Goal: Participate in discussion: Engage in conversation with other users on a specific topic

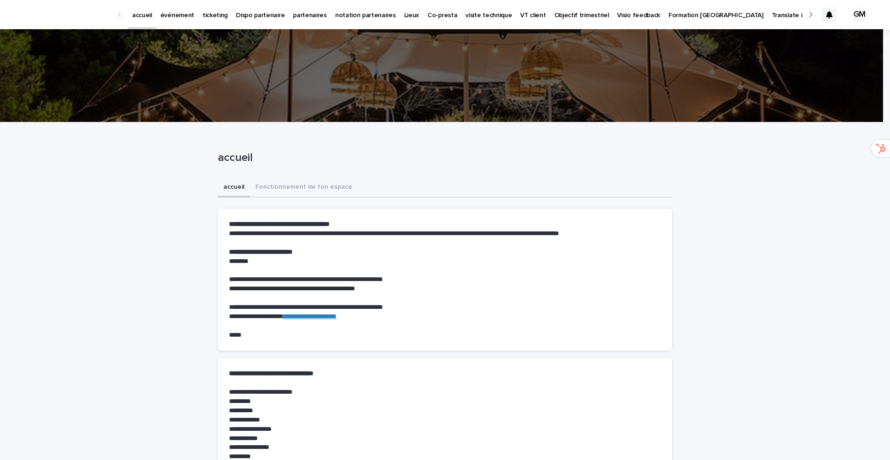
click at [173, 18] on p "événement" at bounding box center [177, 9] width 34 height 19
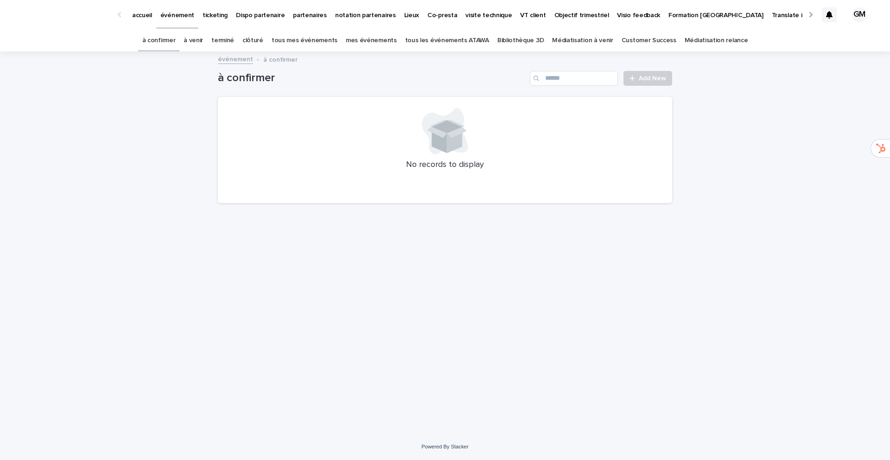
click at [203, 41] on link "à venir" at bounding box center [193, 41] width 19 height 22
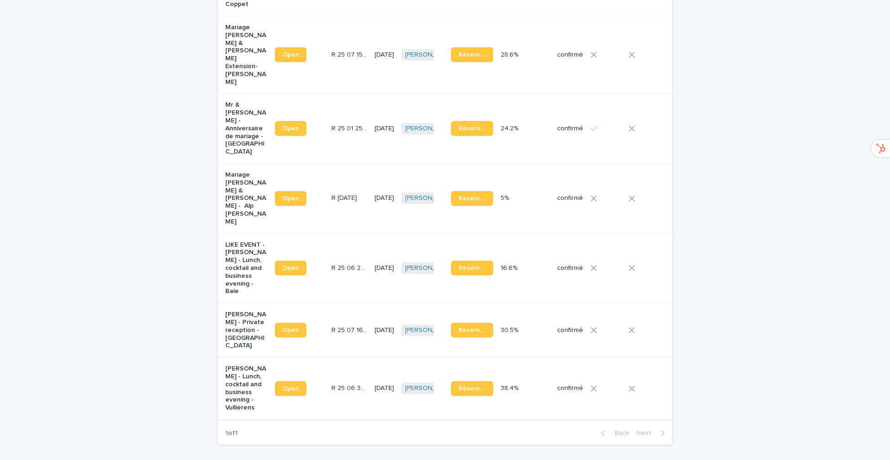
scroll to position [401, 0]
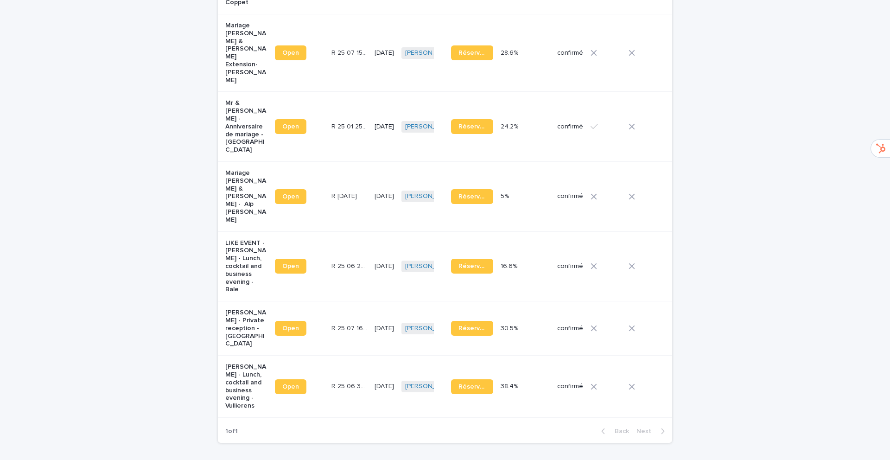
click at [232, 363] on p "[PERSON_NAME] - Lunch, cocktail and business evening - Vullierens" at bounding box center [246, 386] width 42 height 47
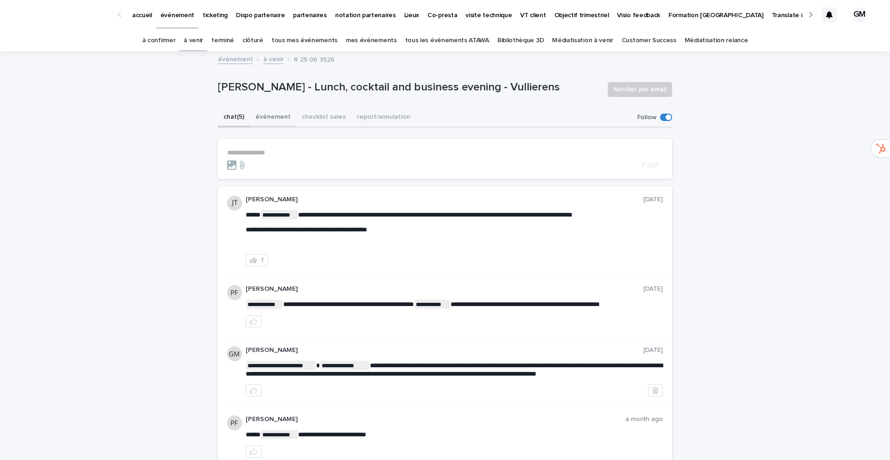
click at [264, 116] on button "événement" at bounding box center [273, 117] width 46 height 19
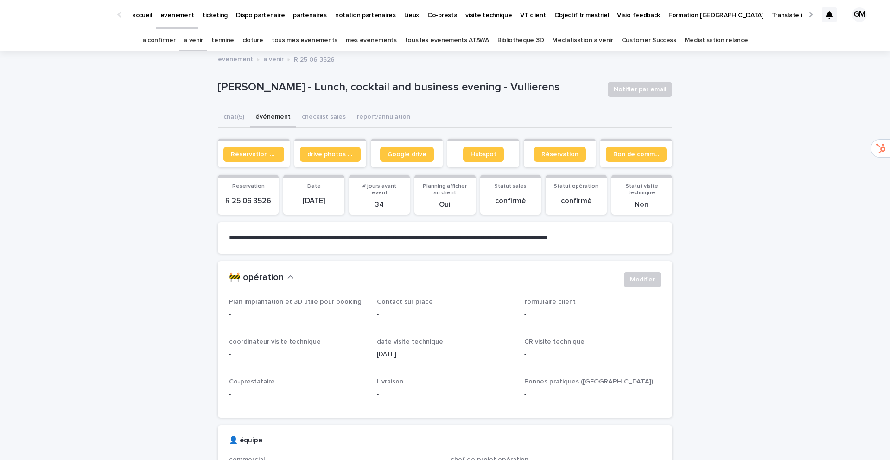
click at [413, 153] on span "Google drive" at bounding box center [407, 154] width 39 height 6
click at [229, 118] on button "chat (5)" at bounding box center [234, 117] width 32 height 19
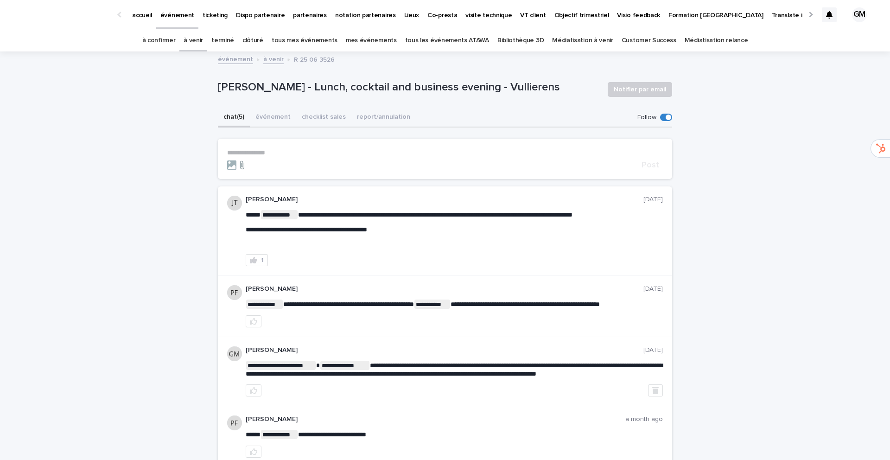
click at [238, 162] on icon at bounding box center [241, 164] width 11 height 9
click at [236, 160] on input "file" at bounding box center [236, 160] width 0 height 0
click at [240, 166] on icon at bounding box center [242, 165] width 4 height 8
click at [236, 160] on input "file" at bounding box center [236, 160] width 0 height 0
click at [230, 152] on p "**********" at bounding box center [445, 153] width 436 height 8
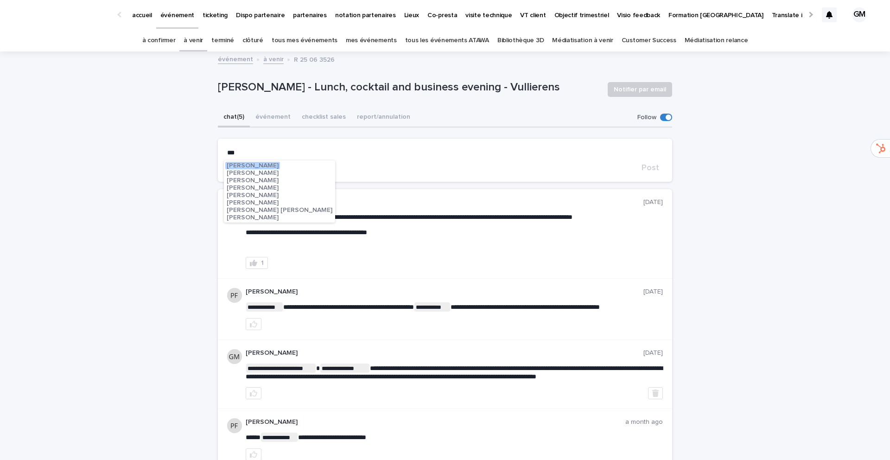
click at [239, 165] on span "[PERSON_NAME]" at bounding box center [253, 165] width 52 height 6
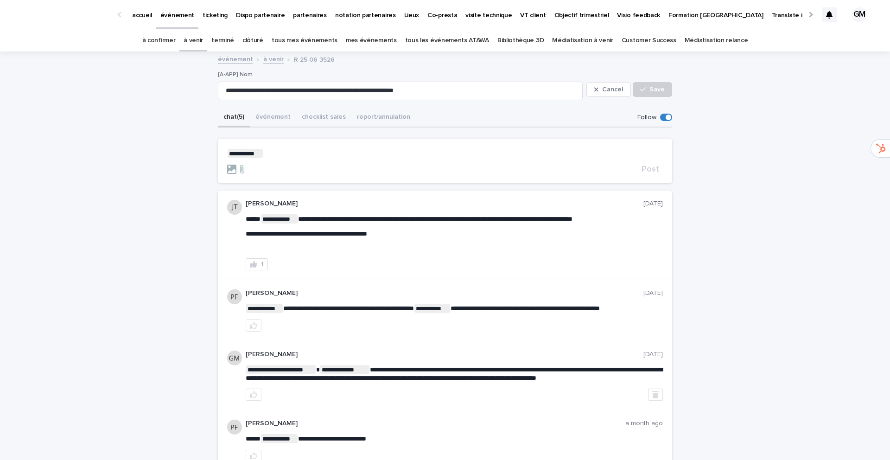
click at [260, 153] on p "**********" at bounding box center [445, 153] width 436 height 9
click at [262, 153] on p "**********" at bounding box center [445, 153] width 436 height 9
click at [271, 165] on span "[PERSON_NAME]" at bounding box center [289, 166] width 52 height 6
click at [339, 155] on p "**********" at bounding box center [445, 153] width 436 height 9
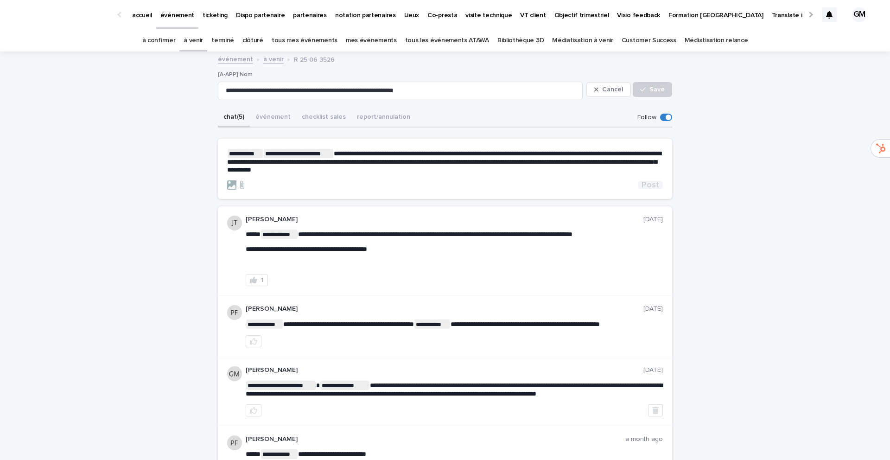
click at [646, 185] on span "Post" at bounding box center [651, 185] width 18 height 8
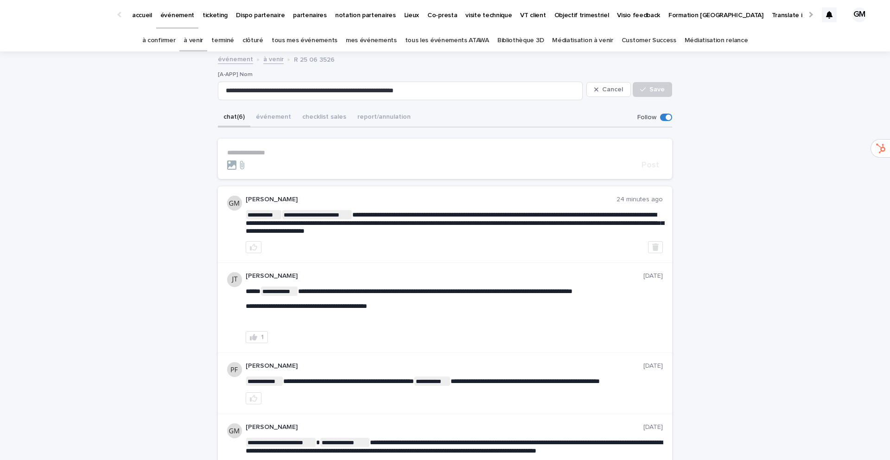
click at [173, 39] on link "à confirmer" at bounding box center [158, 41] width 33 height 22
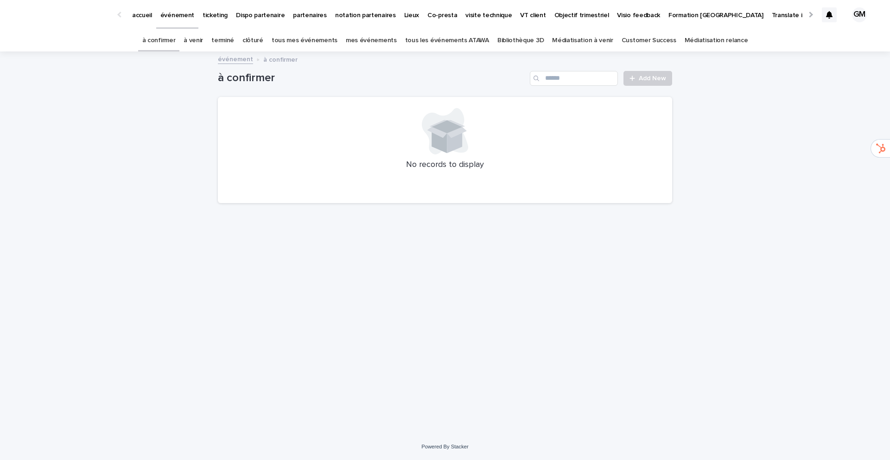
click at [203, 15] on p "ticketing" at bounding box center [215, 9] width 25 height 19
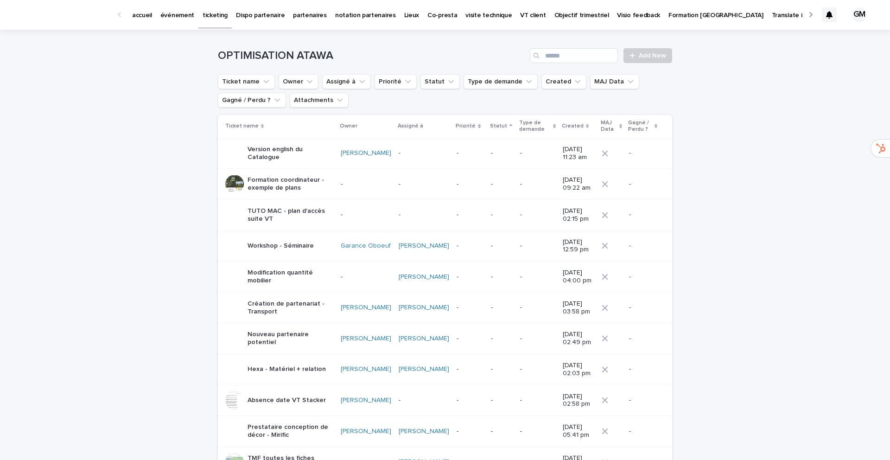
click at [138, 14] on p "accueil" at bounding box center [142, 9] width 20 height 19
